Goal: Information Seeking & Learning: Learn about a topic

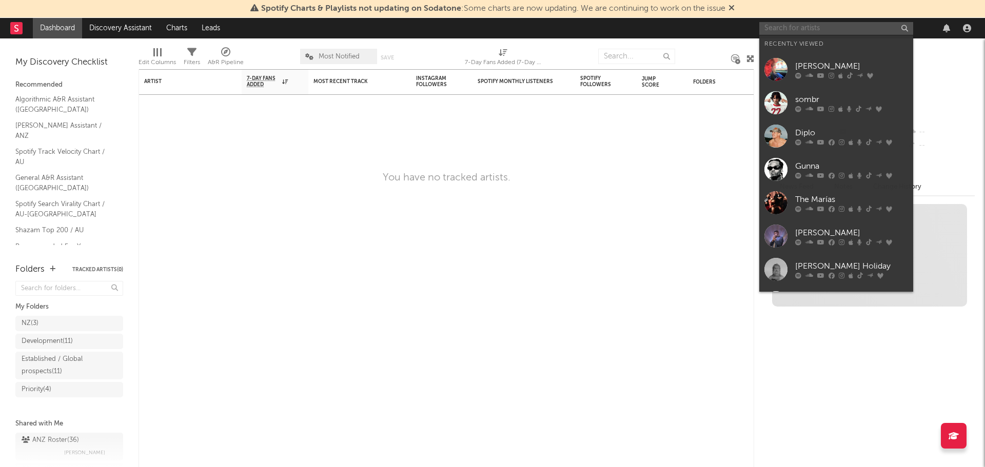
click at [821, 30] on input "text" at bounding box center [836, 28] width 154 height 13
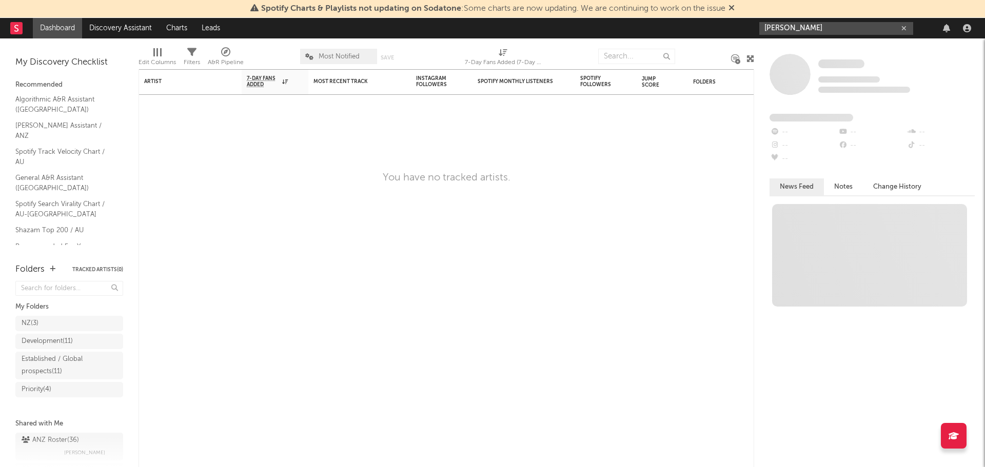
type input "[PERSON_NAME]"
click at [737, 6] on div "Spotify Charts & Playlists not updating on Sodatone : Some charts are now updat…" at bounding box center [492, 9] width 985 height 18
click at [734, 8] on icon at bounding box center [731, 8] width 6 height 8
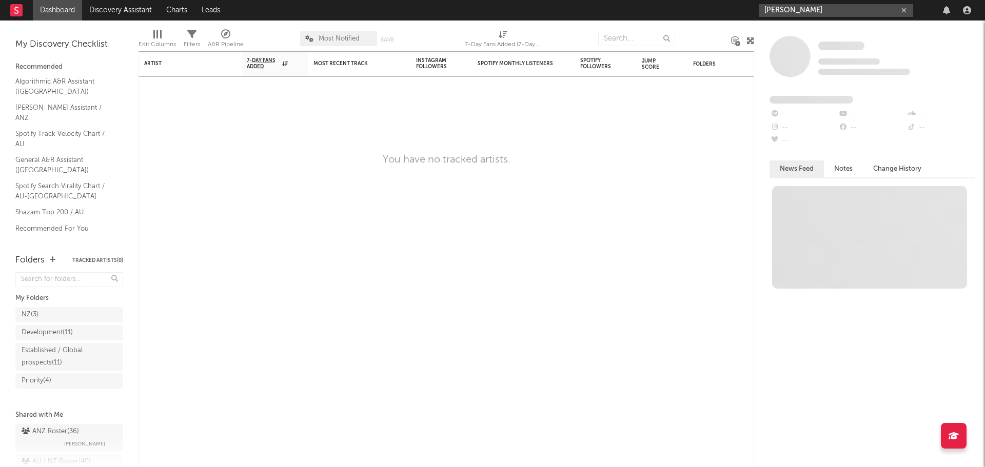
click at [806, 11] on input "[PERSON_NAME]" at bounding box center [836, 10] width 154 height 13
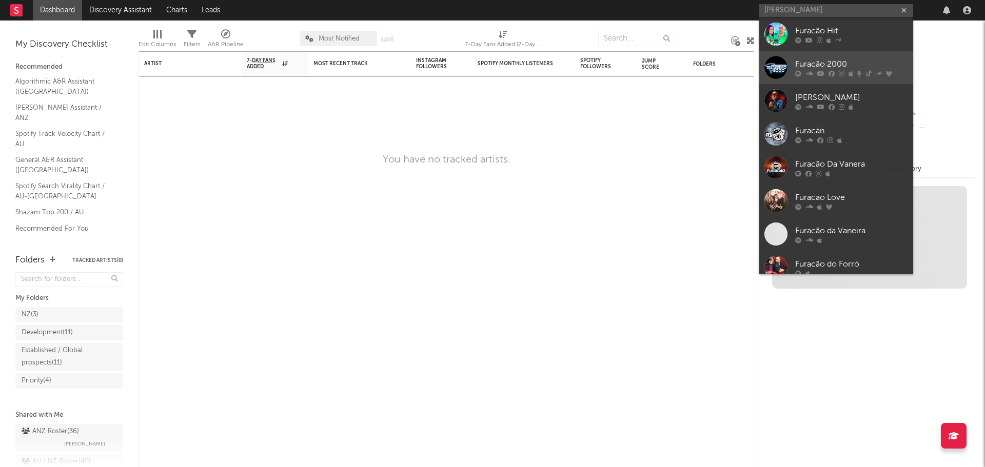
click at [849, 68] on div "Furacão 2000" at bounding box center [851, 64] width 113 height 12
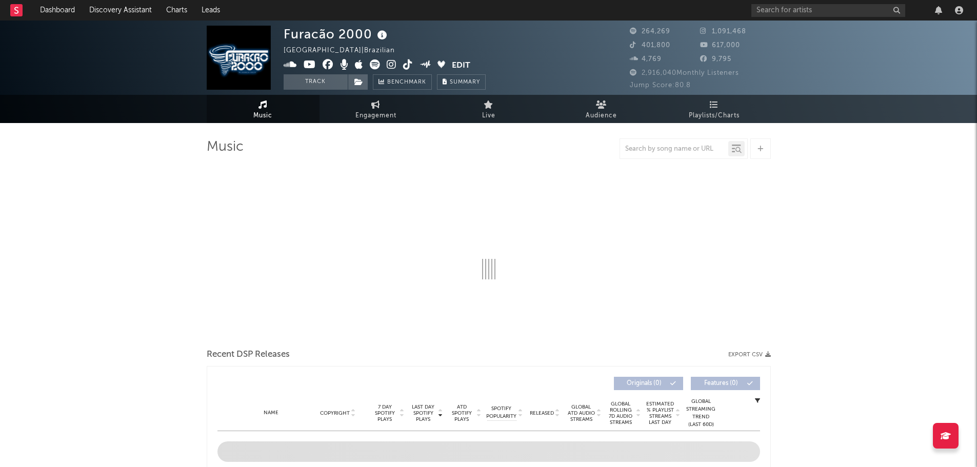
select select "6m"
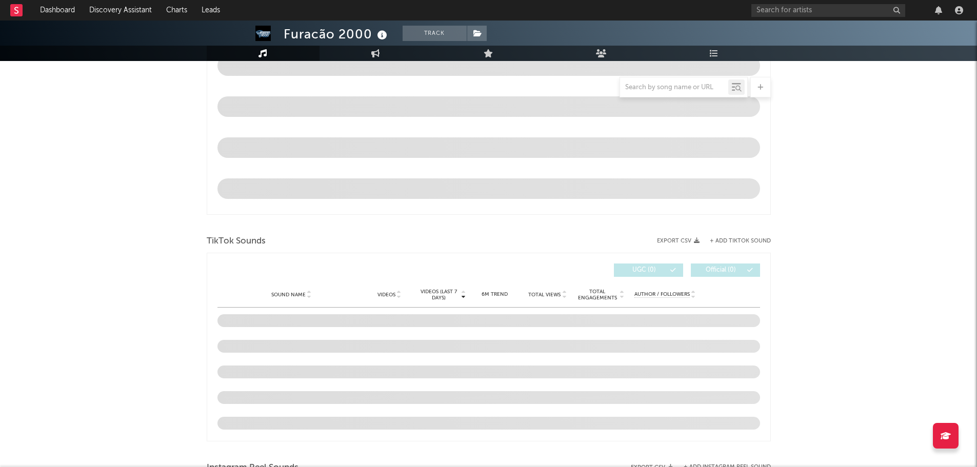
scroll to position [615, 0]
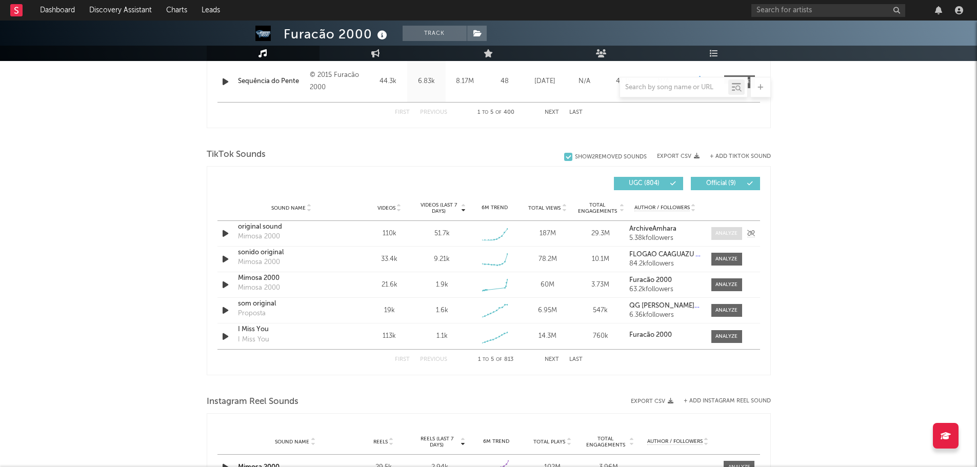
click at [725, 233] on div at bounding box center [726, 234] width 22 height 8
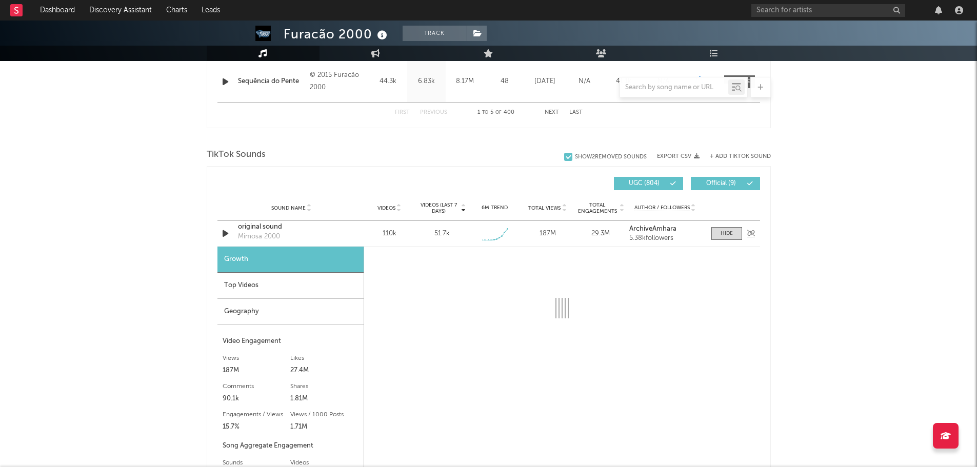
select select "1w"
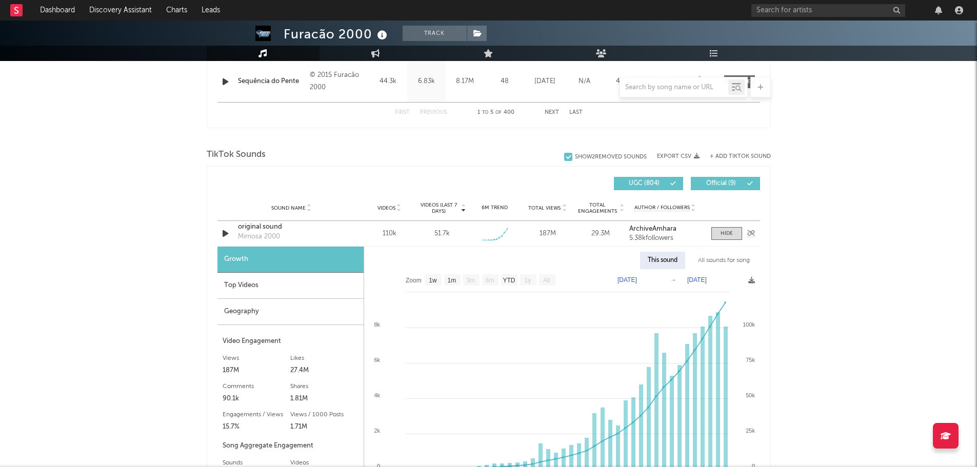
click at [252, 227] on div "original sound" at bounding box center [291, 227] width 107 height 10
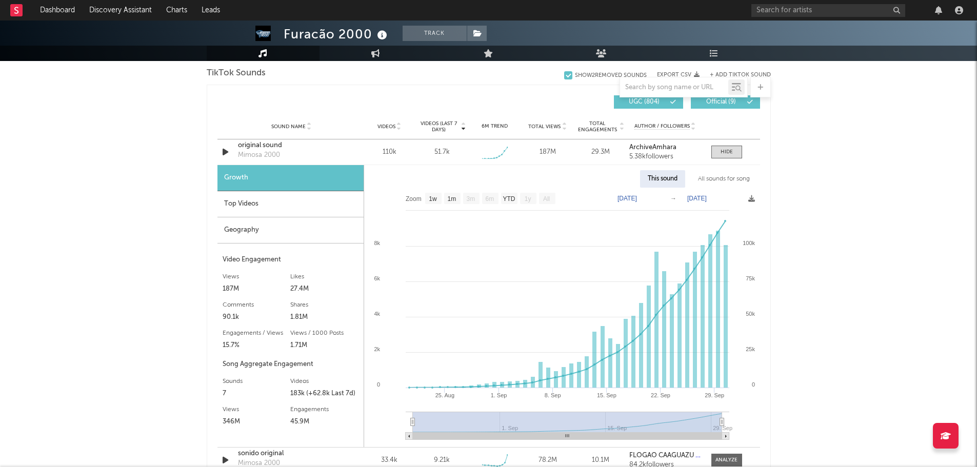
scroll to position [718, 0]
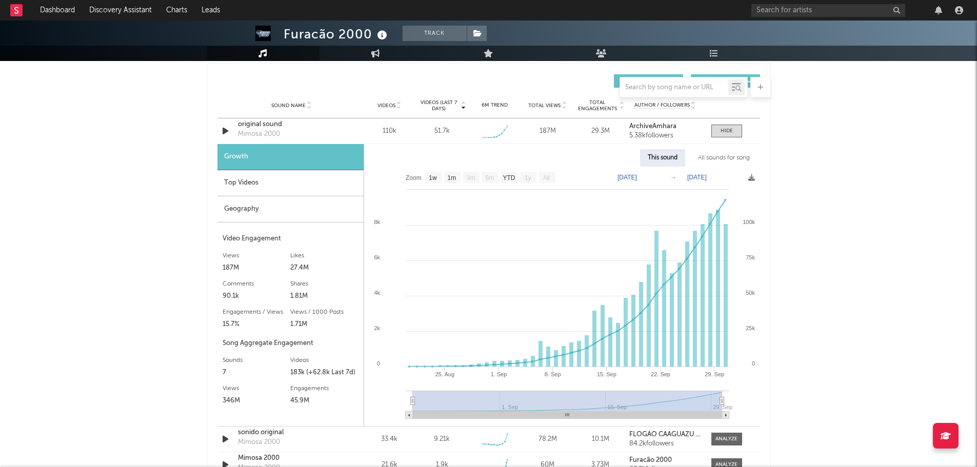
click at [234, 185] on div "Top Videos" at bounding box center [290, 183] width 146 height 26
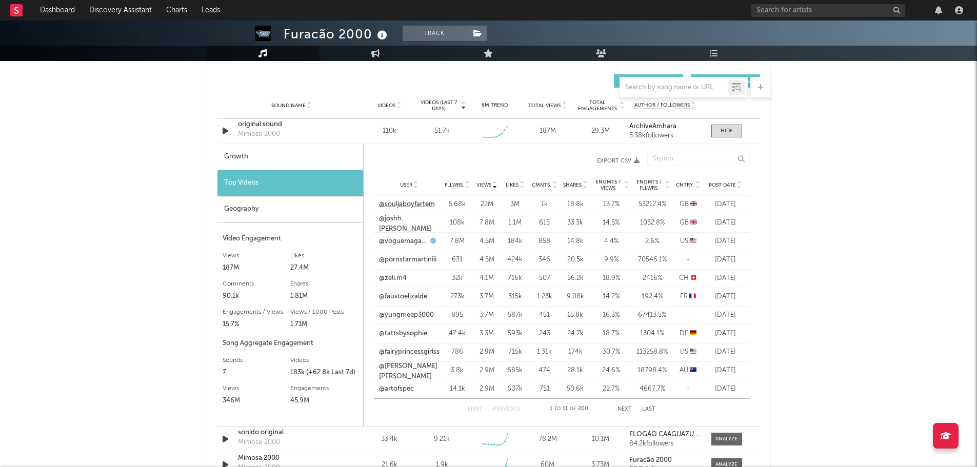
click at [397, 206] on link "@souljaboyfartem" at bounding box center [407, 204] width 56 height 10
